Goal: Task Accomplishment & Management: Manage account settings

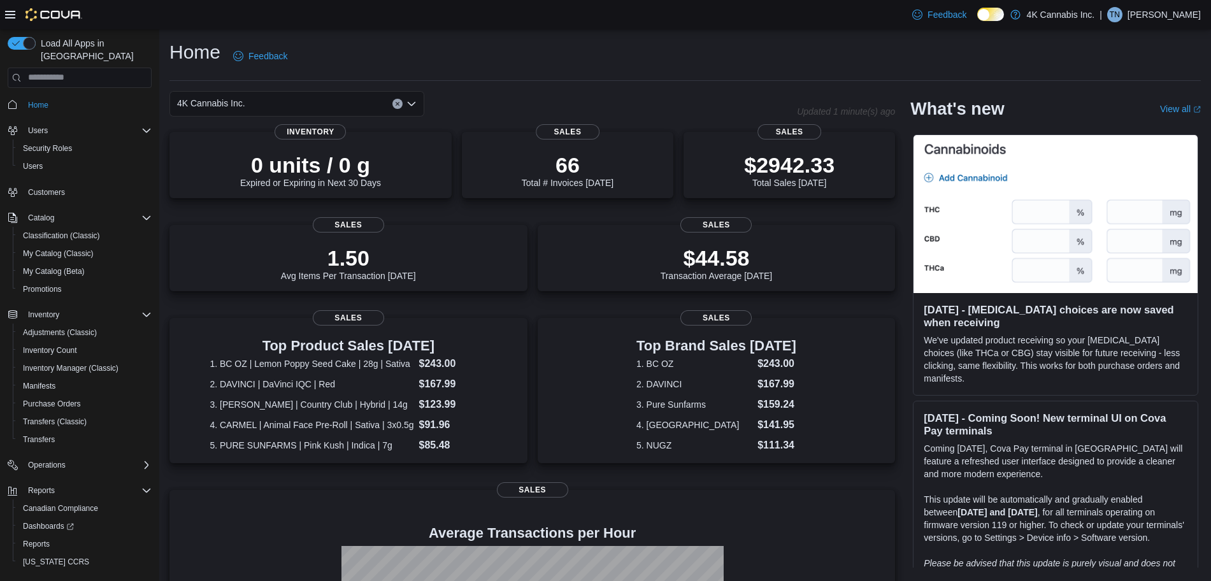
click at [1120, 13] on span "TN" at bounding box center [1115, 14] width 10 height 15
click at [1102, 125] on span "Sign Out" at bounding box center [1119, 125] width 34 height 13
